Goal: Transaction & Acquisition: Purchase product/service

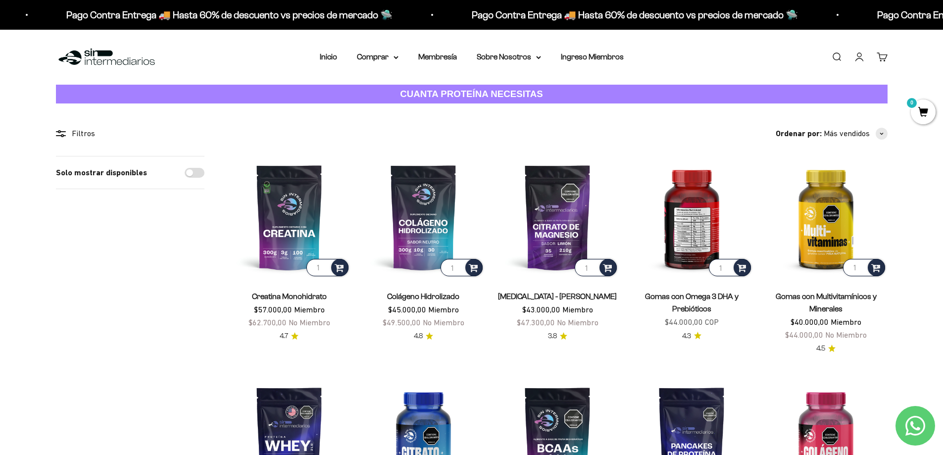
click at [689, 232] on img at bounding box center [692, 217] width 122 height 122
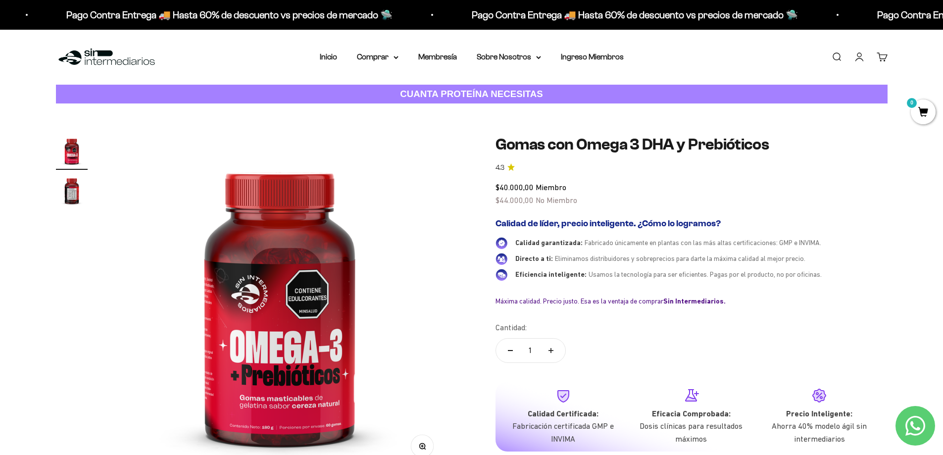
click at [321, 325] on img at bounding box center [279, 303] width 337 height 337
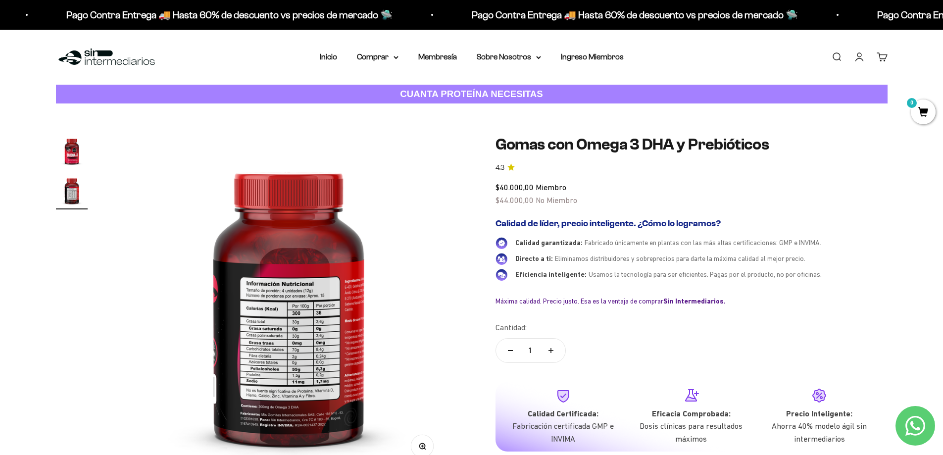
scroll to position [0, 349]
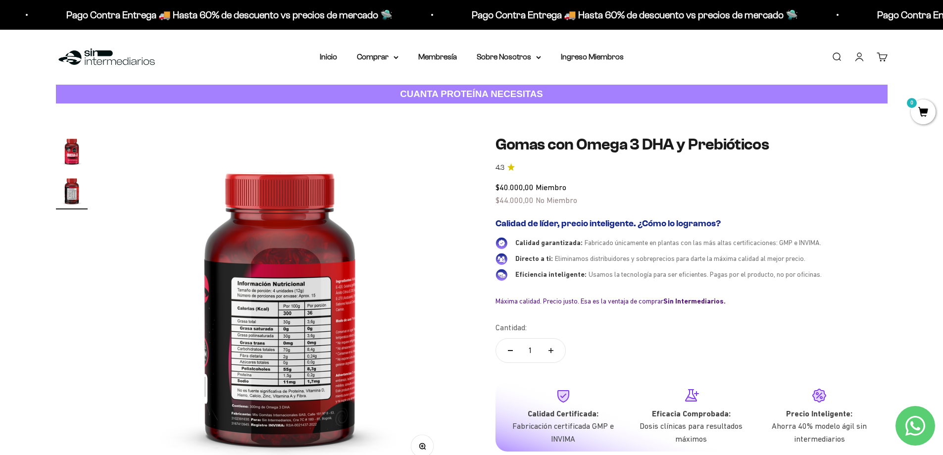
click at [372, 313] on img at bounding box center [279, 303] width 337 height 337
click at [313, 317] on img at bounding box center [279, 303] width 337 height 337
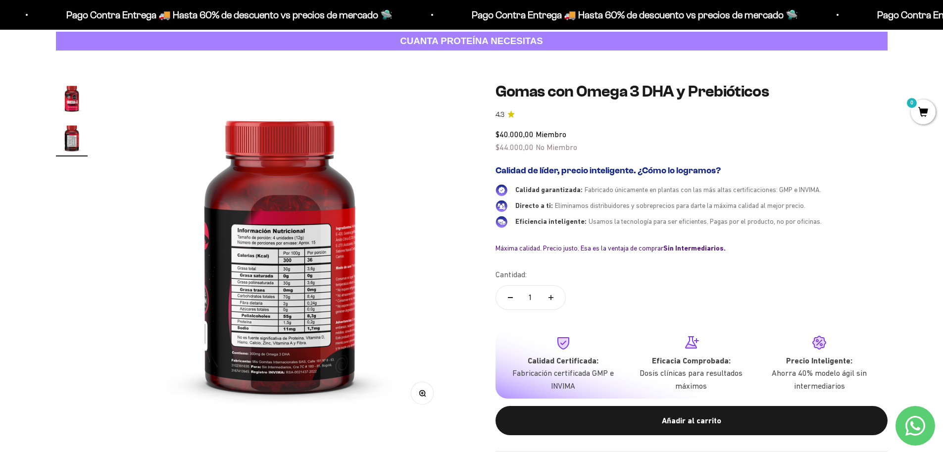
scroll to position [149, 0]
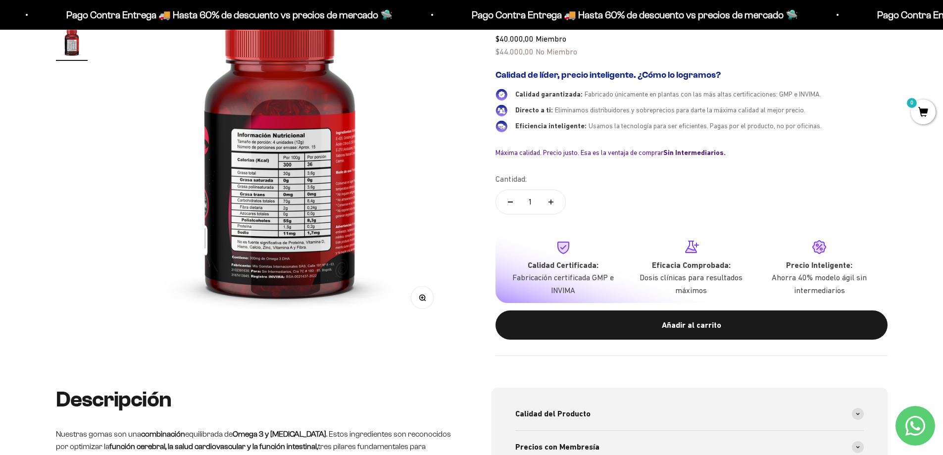
click at [315, 234] on img at bounding box center [279, 155] width 337 height 337
click at [42, 179] on div "Zoom Ir al artículo 1 Ir al artículo 2 Gomas con Omega 3 DHA y Prebióticos 4.3 …" at bounding box center [471, 171] width 943 height 433
click at [106, 181] on product-gallery "Zoom Ir al artículo 1 Ir al artículo 2" at bounding box center [252, 155] width 392 height 337
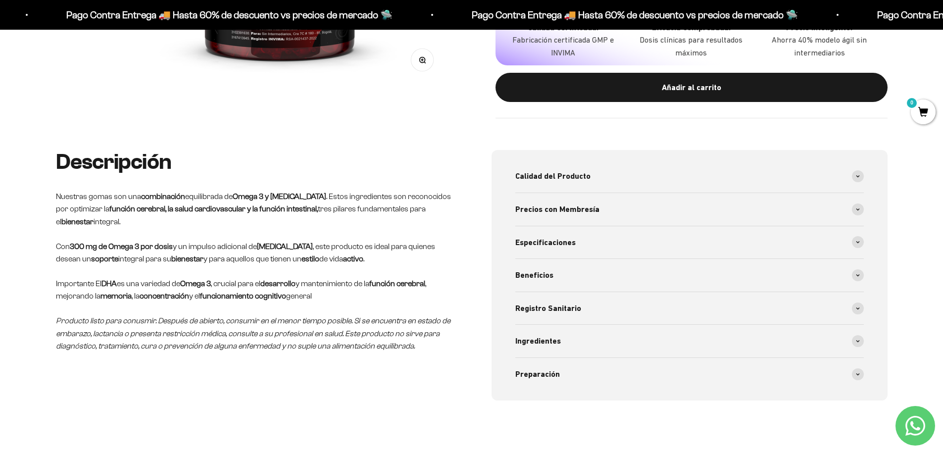
scroll to position [396, 0]
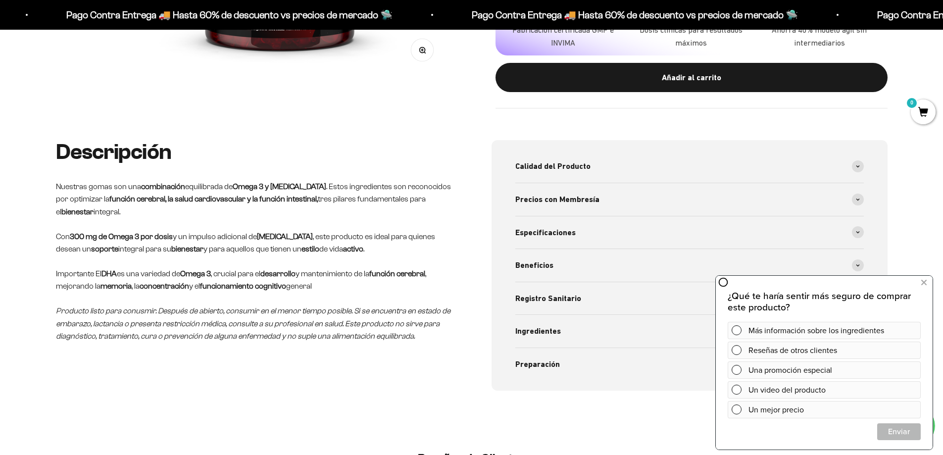
click at [924, 277] on icon at bounding box center [923, 282] width 5 height 13
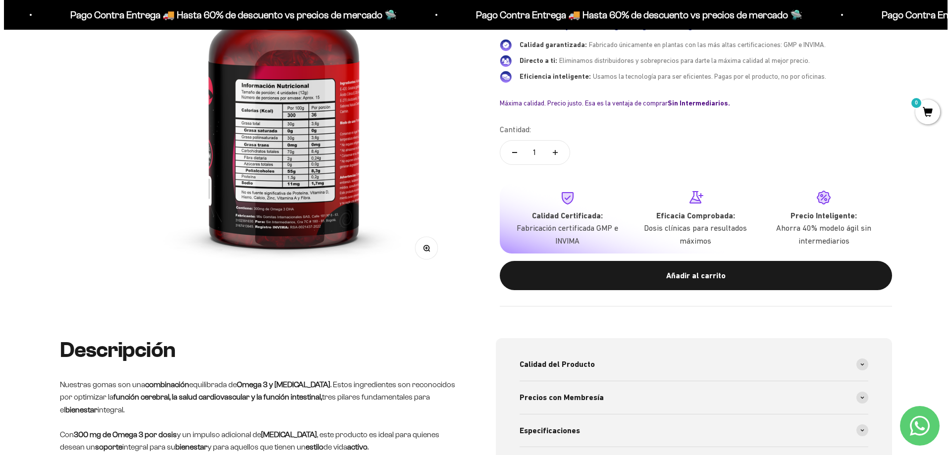
scroll to position [50, 0]
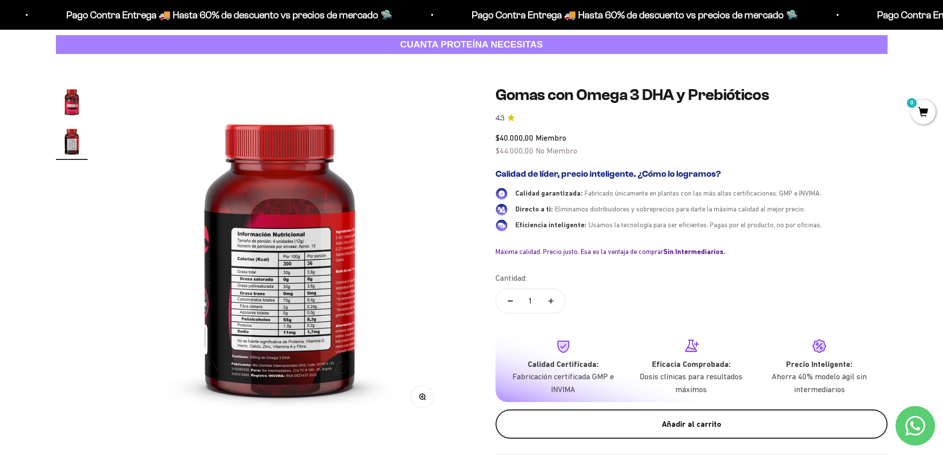
click at [698, 425] on div "Añadir al carrito" at bounding box center [691, 424] width 353 height 13
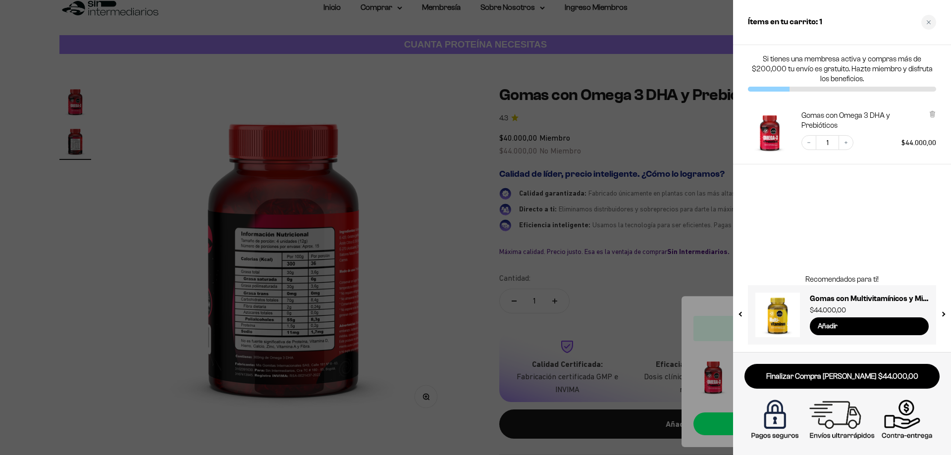
click at [775, 310] on link at bounding box center [777, 315] width 45 height 45
